Goal: Task Accomplishment & Management: Complete application form

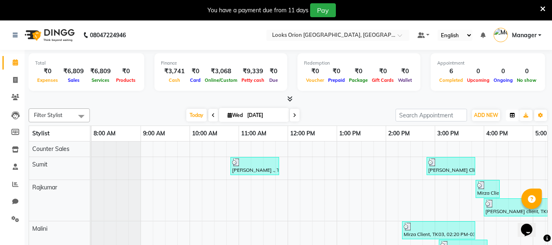
click at [512, 116] on icon "button" at bounding box center [512, 115] width 5 height 5
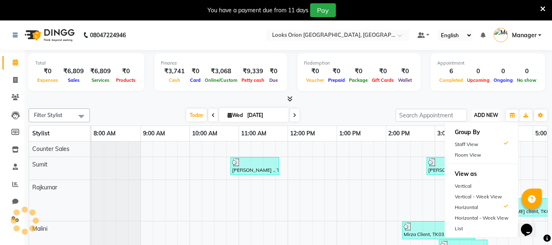
click at [489, 117] on span "ADD NEW" at bounding box center [486, 115] width 24 height 6
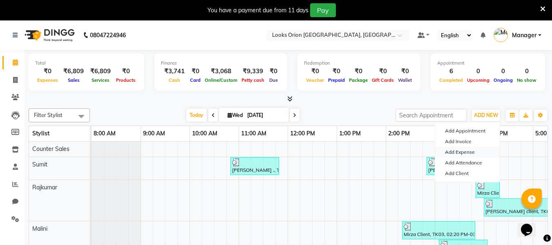
click at [458, 151] on link "Add Expense" at bounding box center [467, 152] width 65 height 11
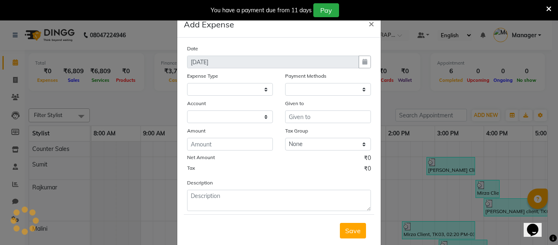
select select "1"
select select "8123"
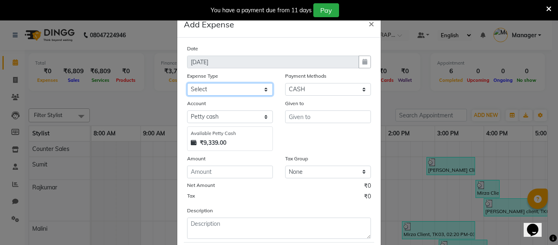
click at [264, 92] on select "Select Bank Deposit Blinkit Cash Handover CLIENT Client ordered food Client Ref…" at bounding box center [230, 89] width 86 height 13
select select "23704"
click at [187, 83] on select "Select Bank Deposit Blinkit Cash Handover CLIENT Client ordered food Client Ref…" at bounding box center [230, 89] width 86 height 13
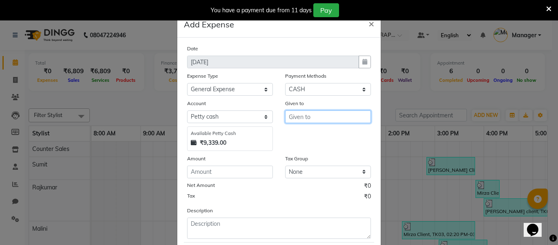
click at [304, 124] on div "Given to" at bounding box center [328, 125] width 98 height 52
type input "Lakshmi"
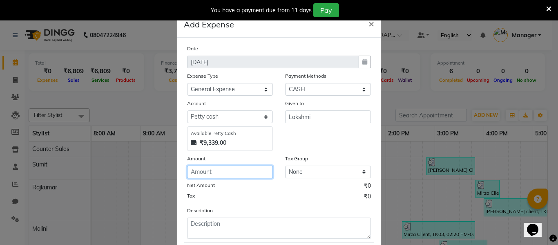
click at [222, 177] on input "number" at bounding box center [230, 171] width 86 height 13
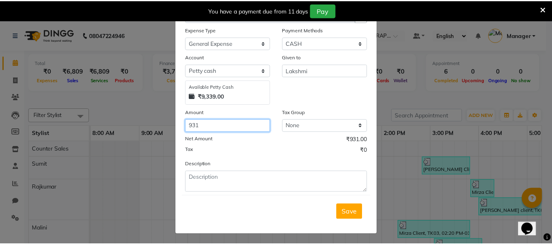
scroll to position [48, 0]
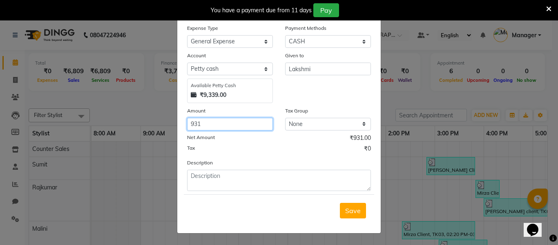
type input "931"
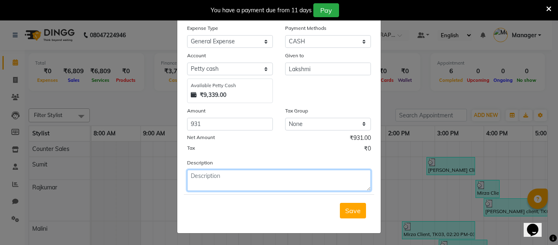
click at [282, 184] on textarea at bounding box center [279, 180] width 184 height 21
type textarea "K"
click at [246, 175] on textarea "Salon use stuff Tissue,Tea powder" at bounding box center [279, 180] width 184 height 21
click at [284, 176] on textarea "Salon use stuff Tissue, Tea powder" at bounding box center [279, 180] width 184 height 21
type textarea "Salon use stuff Tissue, Tea powder , Coffee Powder"
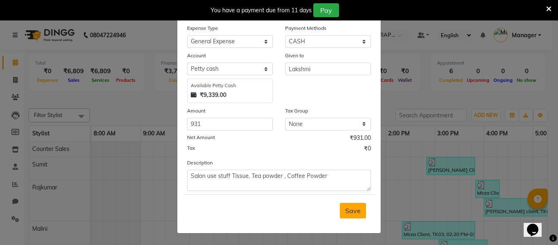
click at [347, 212] on span "Save" at bounding box center [353, 210] width 16 height 8
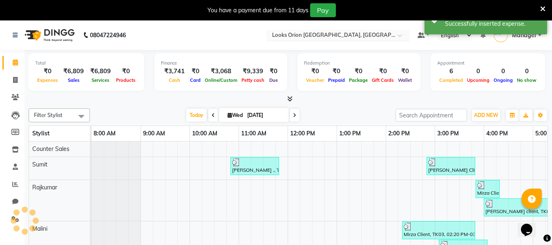
click at [387, 40] on ng-select "Select Location × Looks Orion [GEOGRAPHIC_DATA], [GEOGRAPHIC_DATA]" at bounding box center [337, 35] width 143 height 11
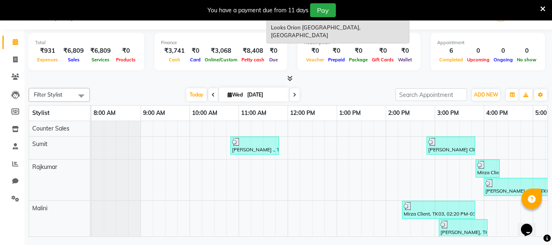
click at [132, 36] on div "Total ₹931 Expenses ₹6,809 Sales ₹6,809 Services ₹0 Products" at bounding box center [87, 52] width 116 height 38
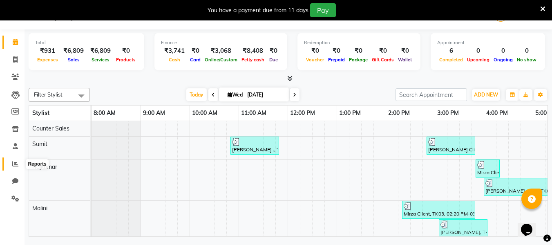
click at [15, 165] on icon at bounding box center [15, 164] width 6 height 6
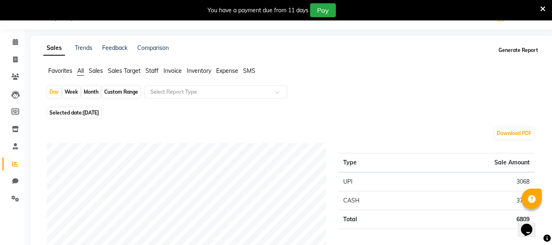
click at [525, 50] on button "Generate Report" at bounding box center [518, 50] width 44 height 11
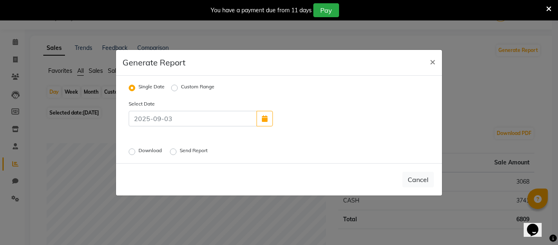
click at [180, 152] on label "Send Report" at bounding box center [194, 152] width 29 height 10
click at [176, 152] on input "Send Report" at bounding box center [175, 151] width 6 height 6
click at [428, 182] on button "Send" at bounding box center [421, 179] width 25 height 15
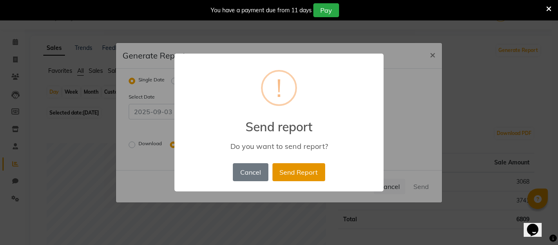
click at [306, 177] on button "Send Report" at bounding box center [299, 172] width 53 height 18
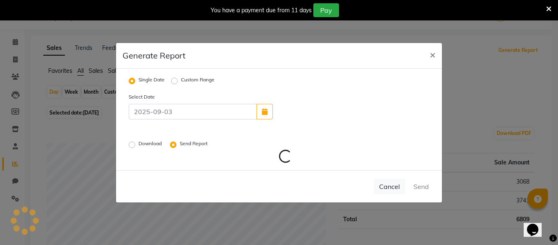
radio input "false"
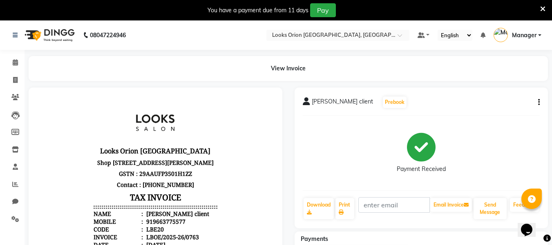
select select "service"
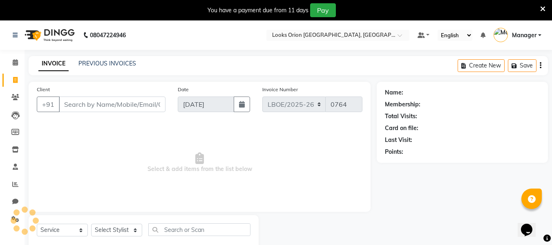
scroll to position [21, 0]
